Goal: Find specific page/section: Find specific page/section

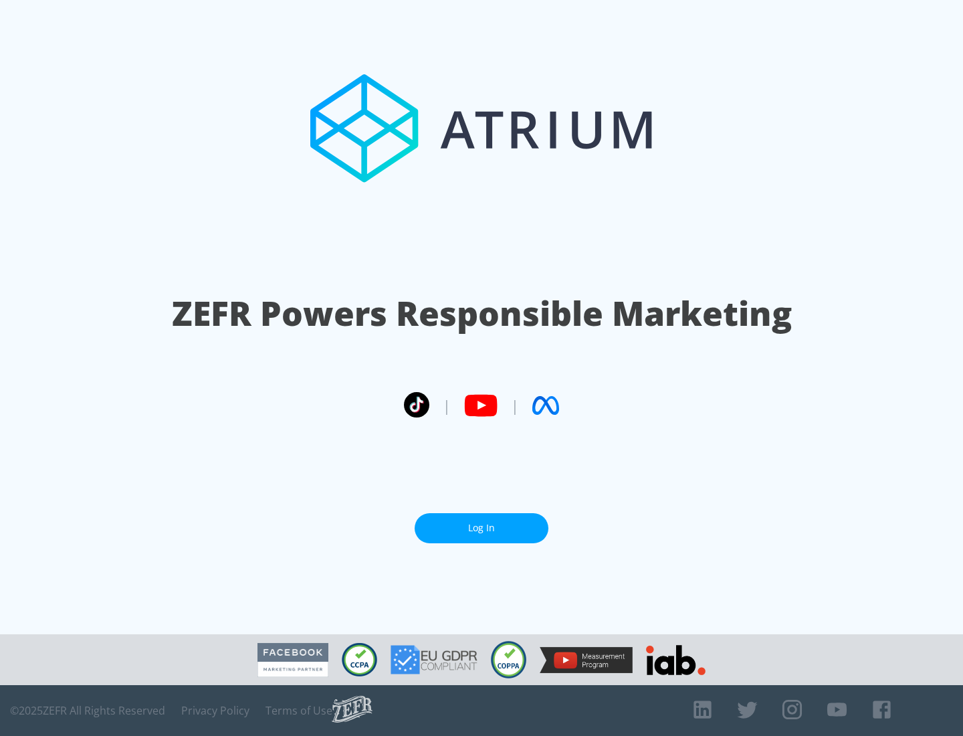
click at [482, 528] on link "Log In" at bounding box center [482, 528] width 134 height 30
